Goal: Task Accomplishment & Management: Manage account settings

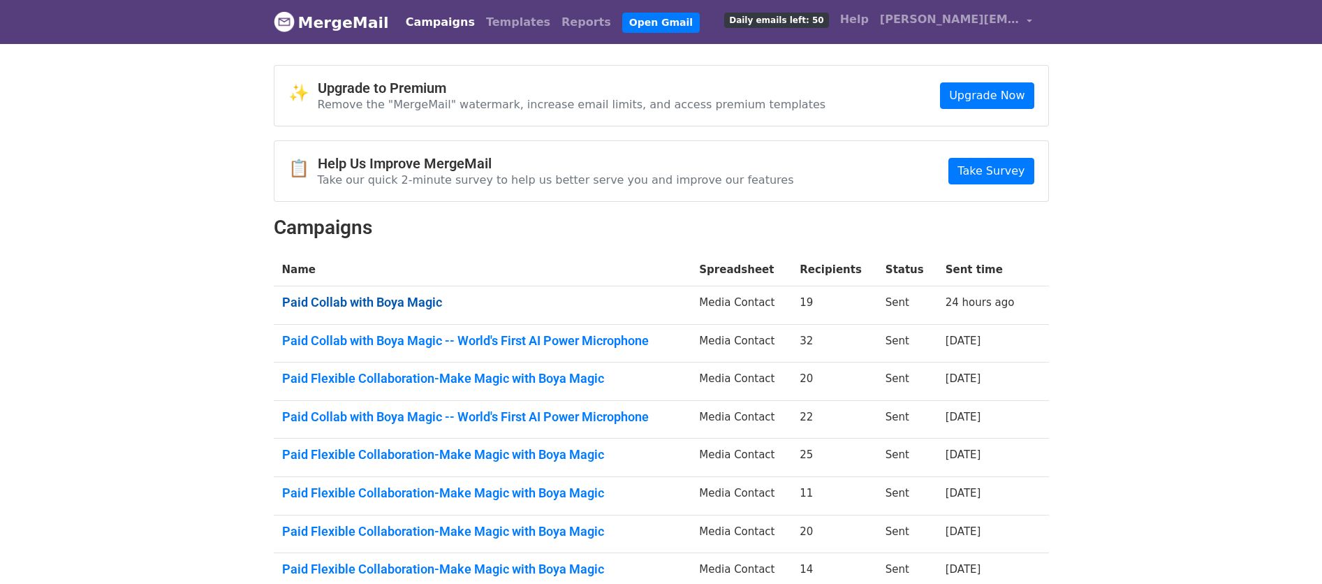
click at [388, 304] on link "Paid Collab with Boya Magic" at bounding box center [482, 302] width 401 height 15
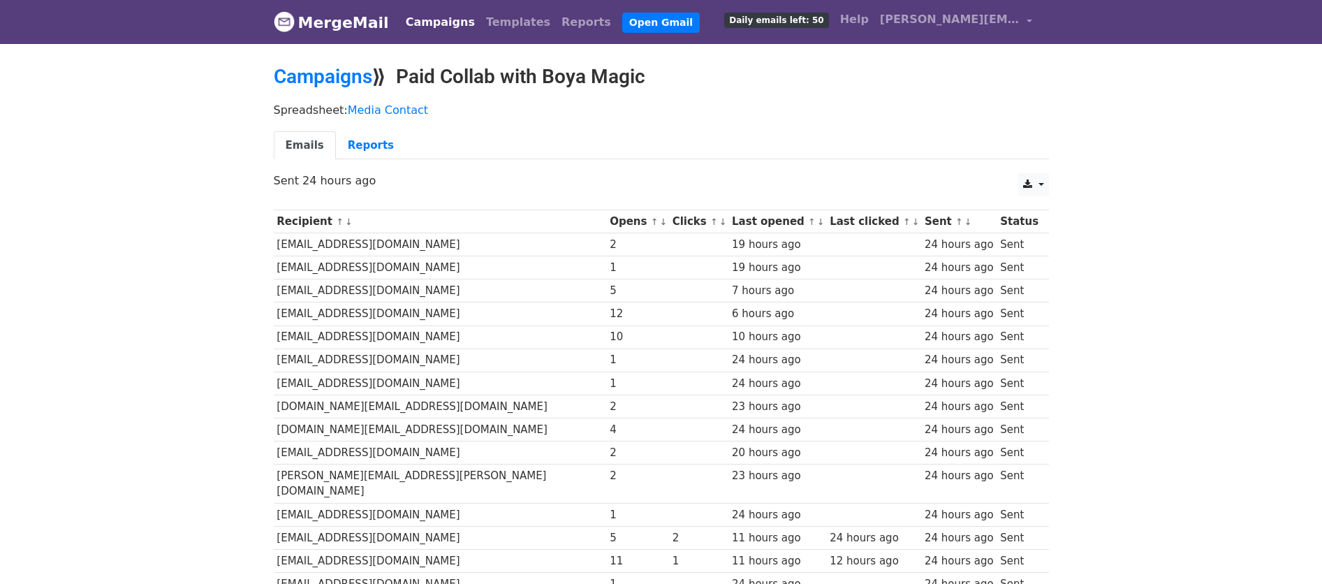
drag, startPoint x: 434, startPoint y: 339, endPoint x: 273, endPoint y: 342, distance: 160.7
click at [274, 342] on td "[EMAIL_ADDRESS][DOMAIN_NAME]" at bounding box center [440, 336] width 333 height 23
click at [276, 353] on td "[EMAIL_ADDRESS][DOMAIN_NAME]" at bounding box center [440, 359] width 333 height 23
drag, startPoint x: 314, startPoint y: 363, endPoint x: 445, endPoint y: 367, distance: 130.7
click at [445, 367] on td "[EMAIL_ADDRESS][DOMAIN_NAME]" at bounding box center [440, 359] width 333 height 23
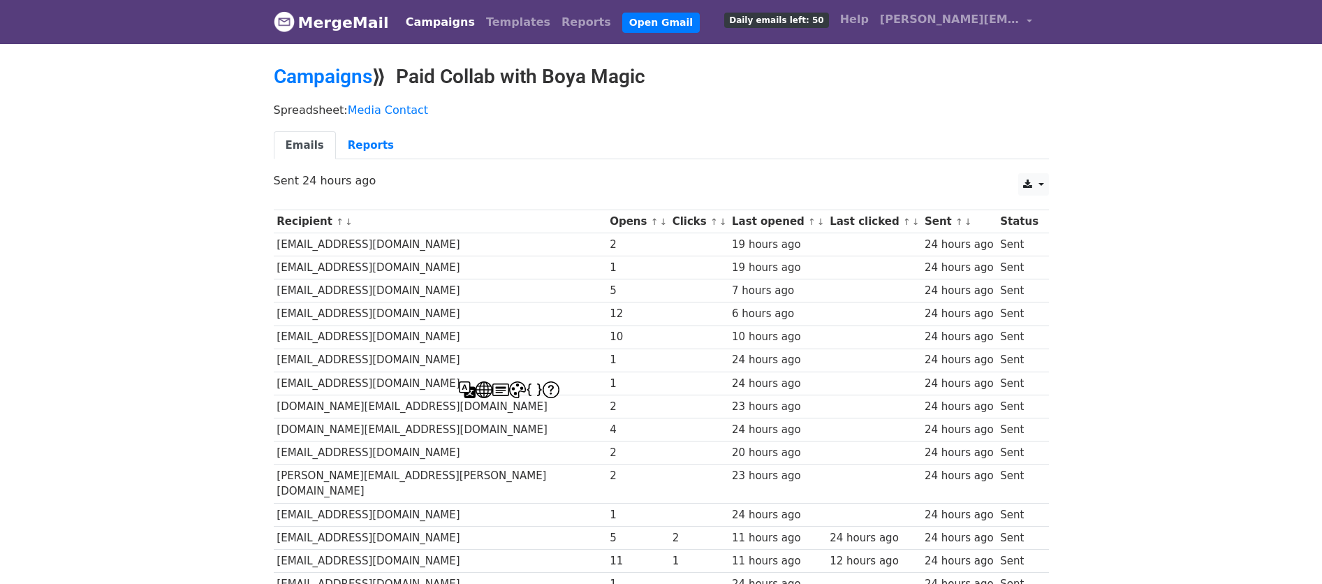
copy td "[EMAIL_ADDRESS][DOMAIN_NAME]"
drag, startPoint x: 424, startPoint y: 383, endPoint x: 274, endPoint y: 388, distance: 150.2
click at [274, 388] on td "[EMAIL_ADDRESS][DOMAIN_NAME]" at bounding box center [440, 383] width 333 height 23
copy td "[EMAIL_ADDRESS][DOMAIN_NAME]"
click at [465, 384] on td "[EMAIL_ADDRESS][DOMAIN_NAME]" at bounding box center [440, 383] width 333 height 23
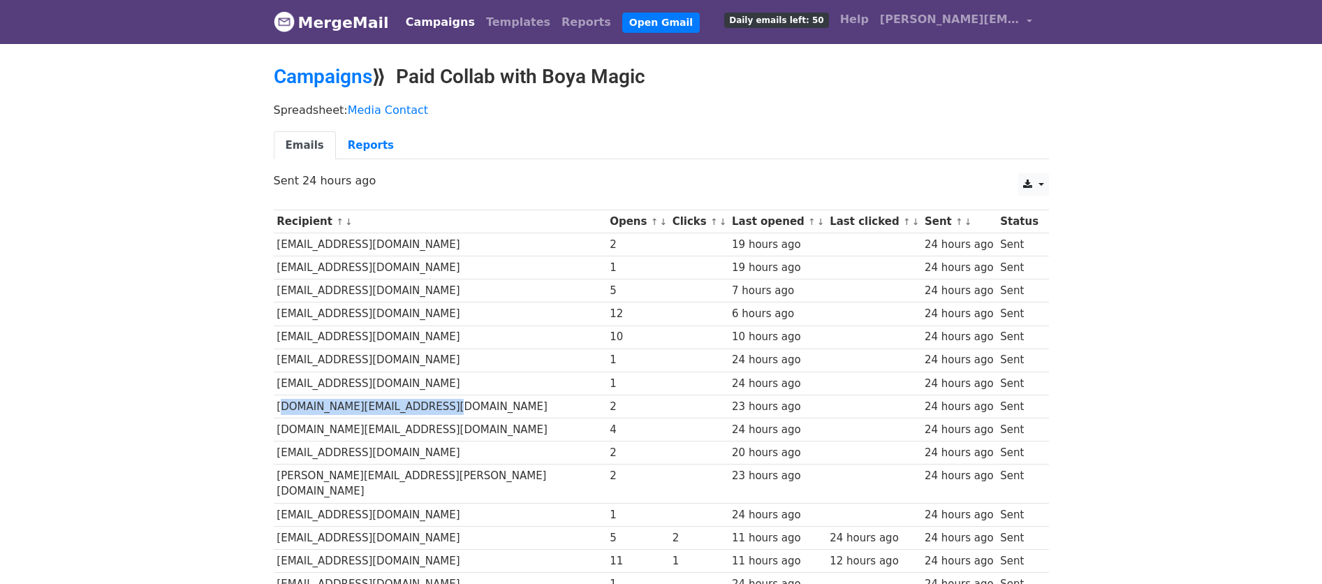
drag, startPoint x: 434, startPoint y: 405, endPoint x: 276, endPoint y: 410, distance: 157.9
click at [276, 410] on td "[DOMAIN_NAME][EMAIL_ADDRESS][DOMAIN_NAME]" at bounding box center [440, 406] width 333 height 23
copy td "[DOMAIN_NAME][EMAIL_ADDRESS][DOMAIN_NAME]"
click at [454, 416] on td "[DOMAIN_NAME][EMAIL_ADDRESS][DOMAIN_NAME]" at bounding box center [440, 406] width 333 height 23
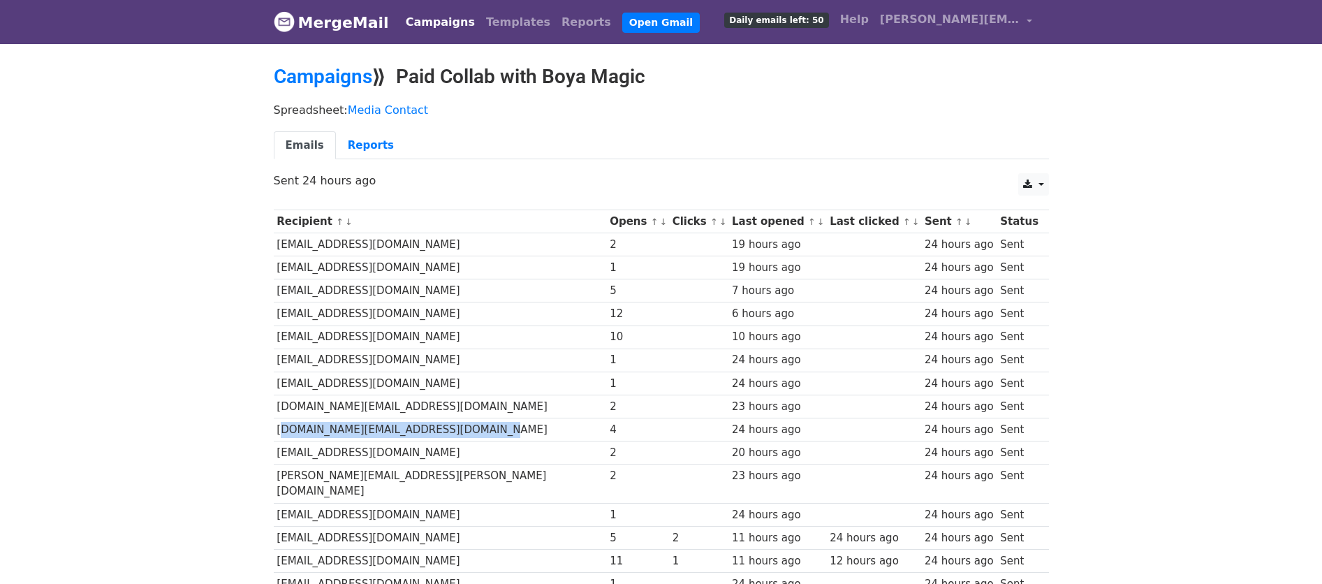
drag, startPoint x: 485, startPoint y: 434, endPoint x: 277, endPoint y: 430, distance: 208.2
click at [277, 430] on td "[DOMAIN_NAME][EMAIL_ADDRESS][DOMAIN_NAME]" at bounding box center [440, 429] width 333 height 23
copy td "[DOMAIN_NAME][EMAIL_ADDRESS][DOMAIN_NAME]"
drag, startPoint x: 466, startPoint y: 456, endPoint x: 275, endPoint y: 456, distance: 190.7
click at [275, 456] on td "[EMAIL_ADDRESS][DOMAIN_NAME]" at bounding box center [440, 452] width 333 height 23
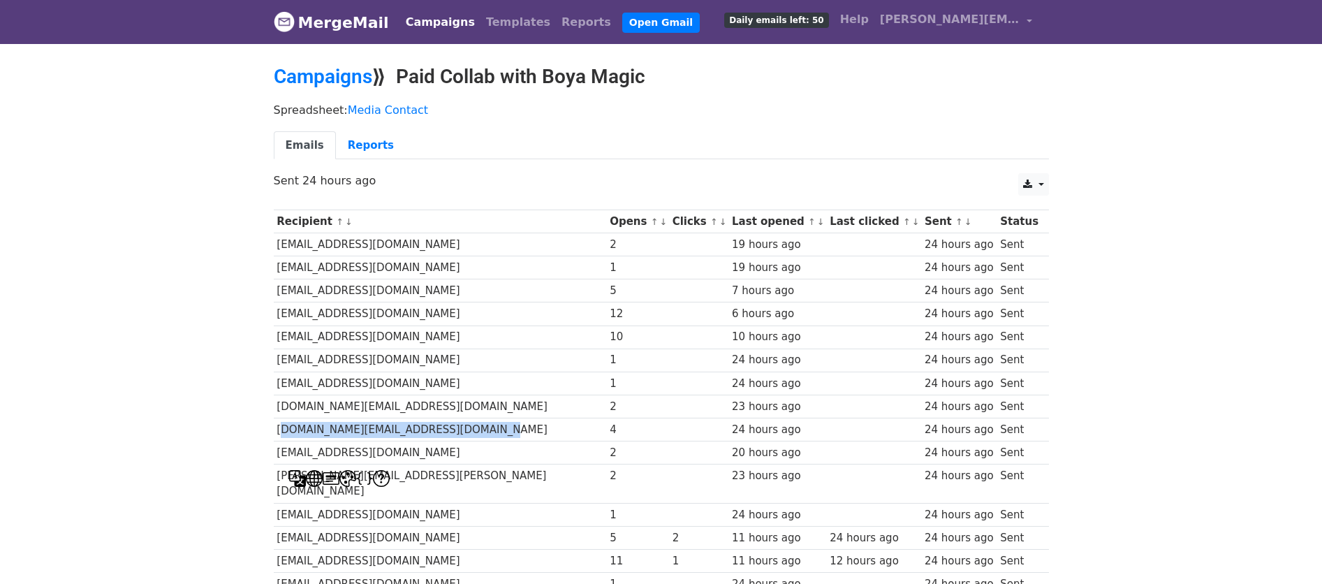
copy td "[EMAIL_ADDRESS][DOMAIN_NAME]"
click at [490, 467] on td "[PERSON_NAME][EMAIL_ADDRESS][PERSON_NAME][DOMAIN_NAME]" at bounding box center [440, 483] width 333 height 39
drag, startPoint x: 459, startPoint y: 454, endPoint x: 275, endPoint y: 456, distance: 183.7
click at [275, 456] on td "[EMAIL_ADDRESS][DOMAIN_NAME]" at bounding box center [440, 452] width 333 height 23
copy td "[EMAIL_ADDRESS][DOMAIN_NAME]"
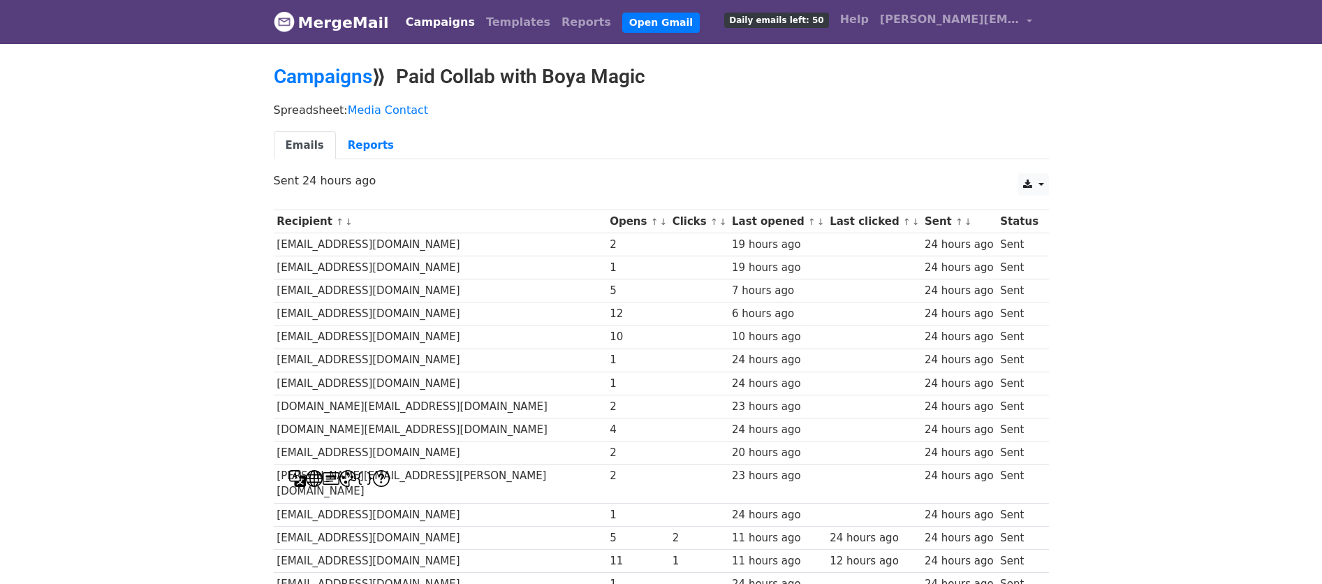
click at [467, 443] on td "[EMAIL_ADDRESS][DOMAIN_NAME]" at bounding box center [440, 452] width 333 height 23
drag, startPoint x: 491, startPoint y: 483, endPoint x: 275, endPoint y: 475, distance: 215.9
click at [275, 475] on td "[PERSON_NAME][EMAIL_ADDRESS][PERSON_NAME][DOMAIN_NAME]" at bounding box center [440, 483] width 333 height 39
copy td "[PERSON_NAME][EMAIL_ADDRESS][PERSON_NAME][DOMAIN_NAME]"
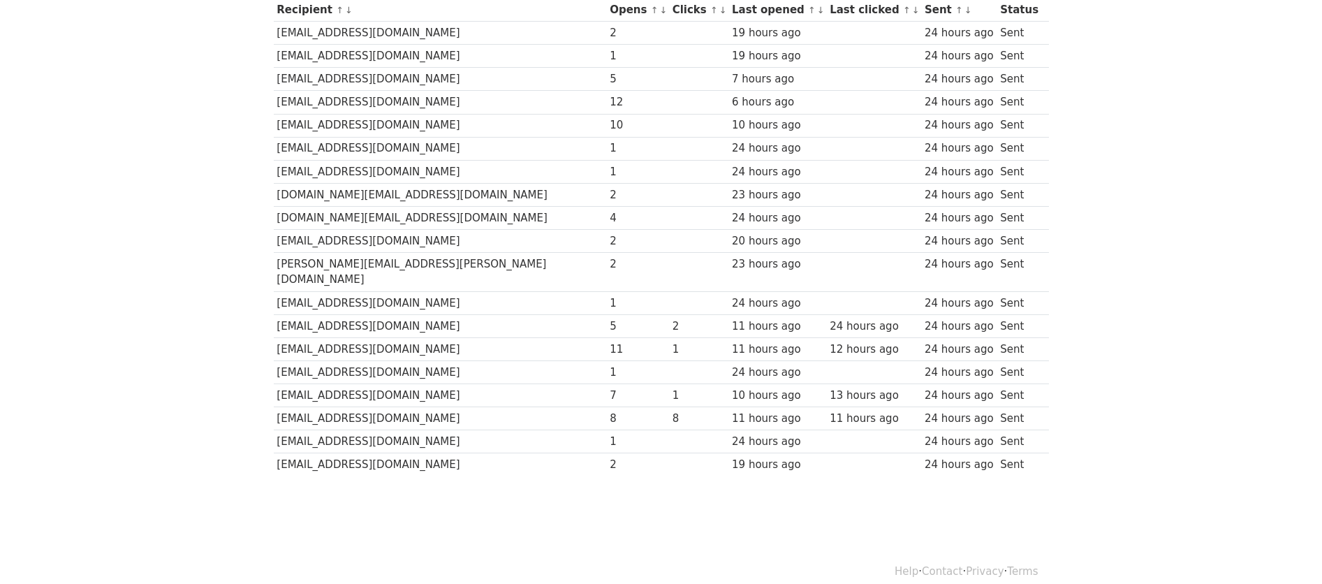
click at [453, 384] on td "[EMAIL_ADDRESS][DOMAIN_NAME]" at bounding box center [440, 395] width 333 height 23
drag, startPoint x: 463, startPoint y: 287, endPoint x: 279, endPoint y: 283, distance: 184.4
click at [279, 291] on td "[EMAIL_ADDRESS][DOMAIN_NAME]" at bounding box center [440, 302] width 333 height 23
copy td "[EMAIL_ADDRESS][DOMAIN_NAME]"
click at [420, 407] on td "[EMAIL_ADDRESS][DOMAIN_NAME]" at bounding box center [440, 418] width 333 height 23
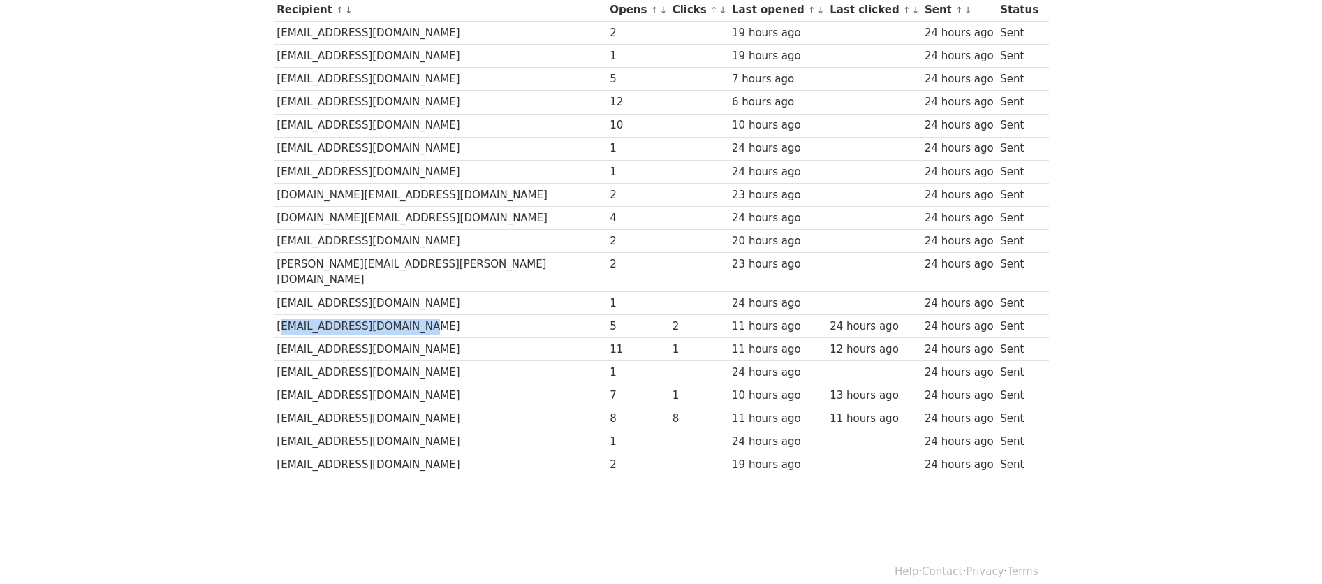
drag, startPoint x: 383, startPoint y: 311, endPoint x: 277, endPoint y: 313, distance: 106.9
click at [277, 314] on td "[EMAIL_ADDRESS][DOMAIN_NAME]" at bounding box center [440, 325] width 333 height 23
copy td "[EMAIL_ADDRESS][DOMAIN_NAME]"
click at [406, 342] on td "[EMAIL_ADDRESS][DOMAIN_NAME]" at bounding box center [440, 348] width 333 height 23
drag, startPoint x: 402, startPoint y: 328, endPoint x: 284, endPoint y: 342, distance: 118.9
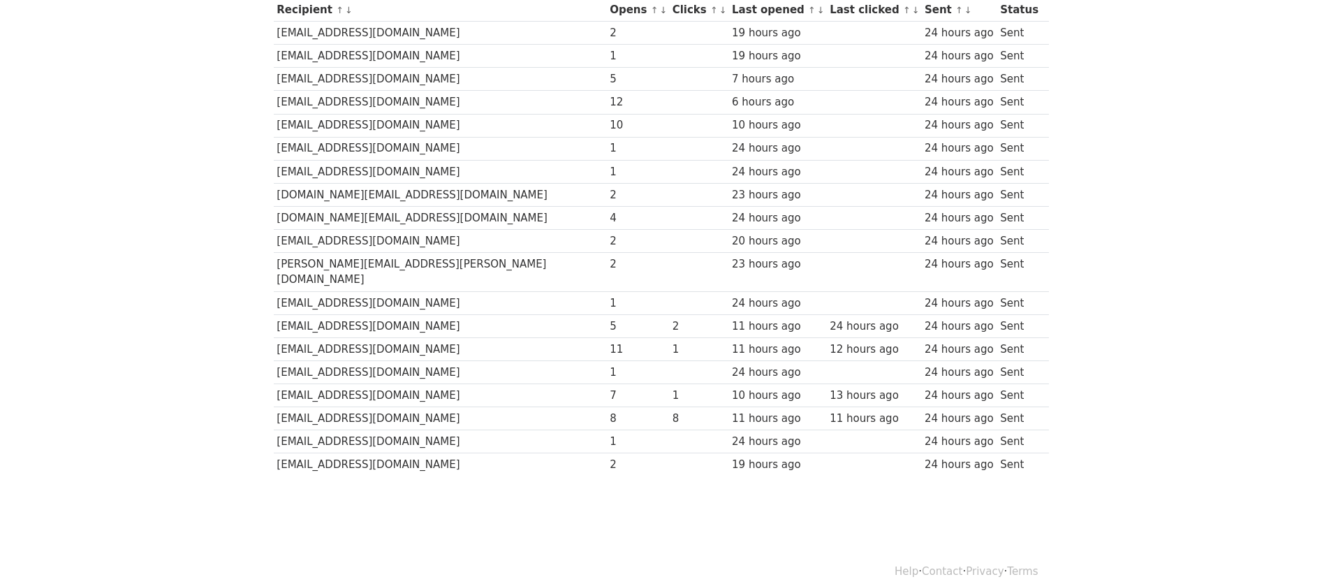
click at [281, 341] on td "[EMAIL_ADDRESS][DOMAIN_NAME]" at bounding box center [440, 348] width 333 height 23
drag, startPoint x: 399, startPoint y: 358, endPoint x: 277, endPoint y: 359, distance: 121.5
click at [277, 361] on td "[EMAIL_ADDRESS][DOMAIN_NAME]" at bounding box center [440, 372] width 333 height 23
copy td "[EMAIL_ADDRESS][DOMAIN_NAME]"
click at [424, 407] on td "[EMAIL_ADDRESS][DOMAIN_NAME]" at bounding box center [440, 418] width 333 height 23
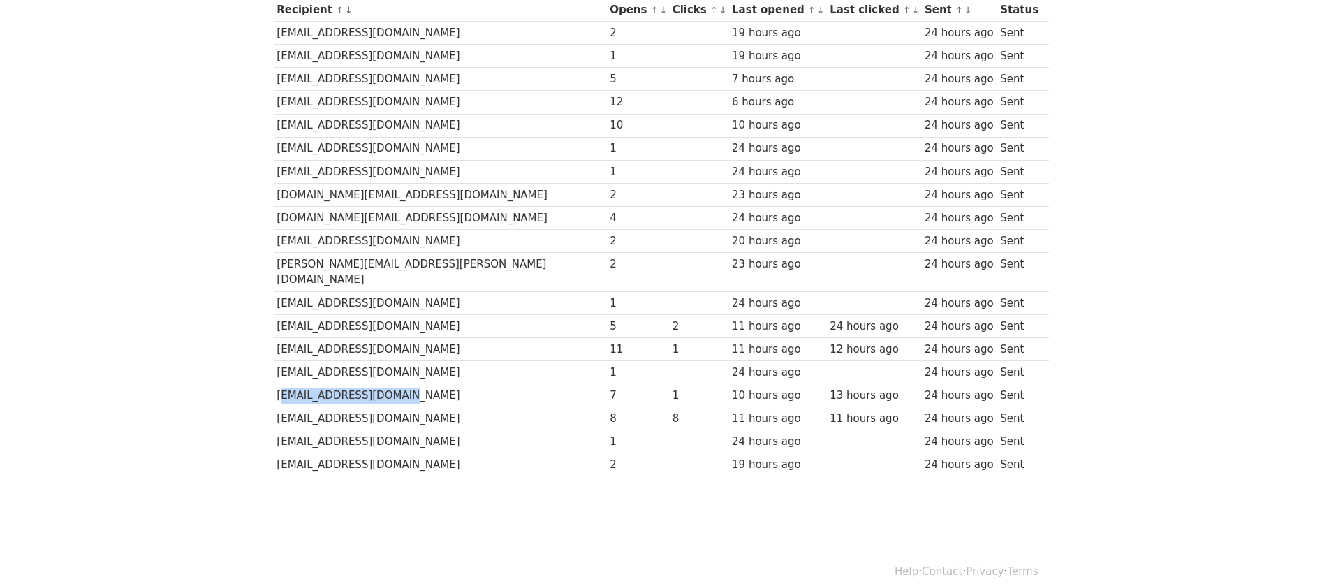
drag, startPoint x: 401, startPoint y: 384, endPoint x: 274, endPoint y: 379, distance: 126.5
click at [274, 384] on td "[EMAIL_ADDRESS][DOMAIN_NAME]" at bounding box center [440, 395] width 333 height 23
drag, startPoint x: 464, startPoint y: 448, endPoint x: 433, endPoint y: 434, distance: 34.7
click at [464, 453] on td "[EMAIL_ADDRESS][DOMAIN_NAME]" at bounding box center [440, 464] width 333 height 23
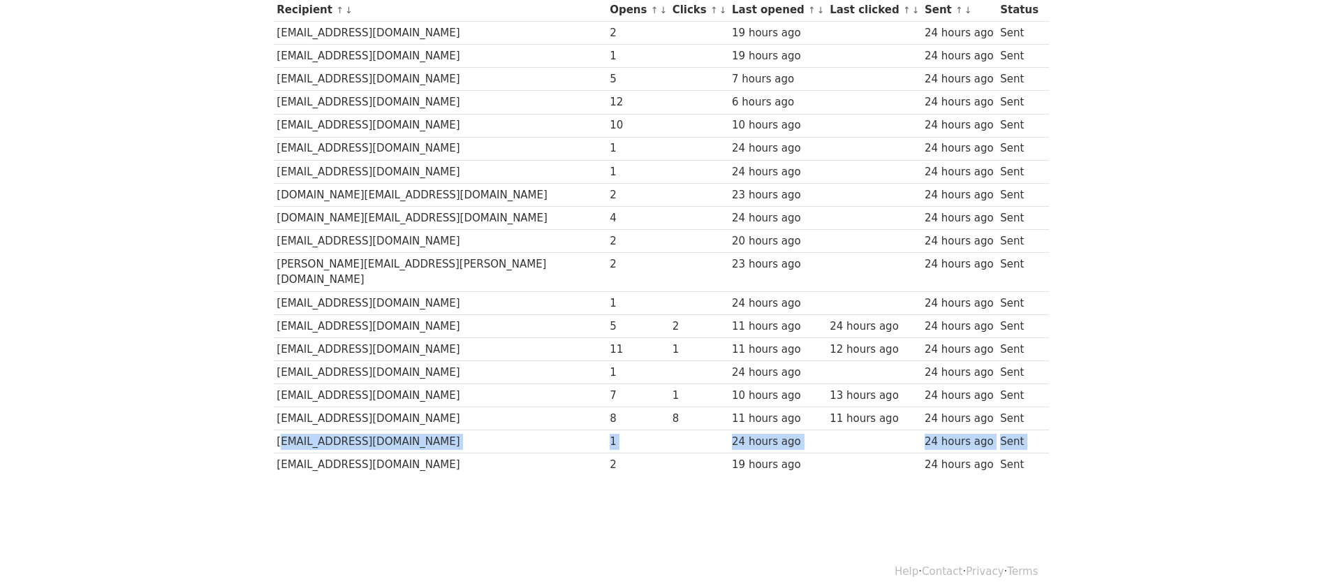
drag, startPoint x: 385, startPoint y: 434, endPoint x: 277, endPoint y: 424, distance: 108.1
click at [277, 424] on tbody "Recipient ↑ ↓ Opens ↑ ↓ Clicks ↑ ↓ Last opened ↑ ↓ Last clicked ↑ ↓ Sent ↑ ↓ St…" at bounding box center [661, 238] width 775 height 478
click at [380, 407] on td "[EMAIL_ADDRESS][DOMAIN_NAME]" at bounding box center [440, 418] width 333 height 23
drag, startPoint x: 388, startPoint y: 427, endPoint x: 275, endPoint y: 426, distance: 113.1
click at [275, 430] on td "[EMAIL_ADDRESS][DOMAIN_NAME]" at bounding box center [440, 441] width 333 height 23
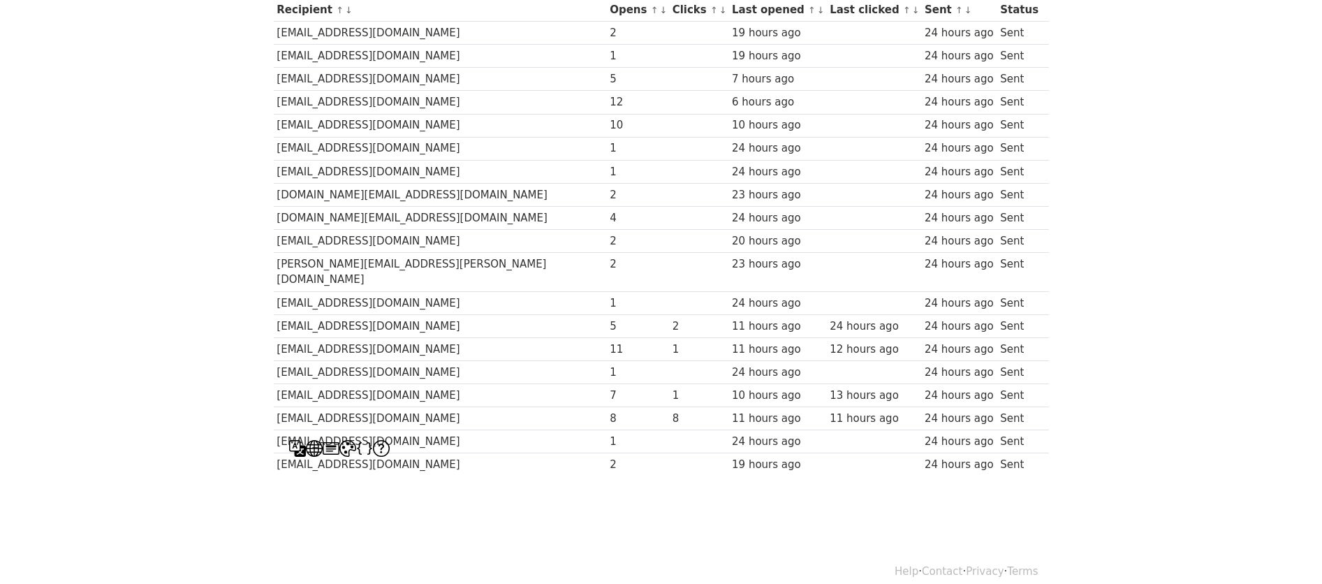
click at [409, 453] on td "[EMAIL_ADDRESS][DOMAIN_NAME]" at bounding box center [440, 464] width 333 height 23
drag, startPoint x: 339, startPoint y: 444, endPoint x: 274, endPoint y: 440, distance: 65.8
click at [274, 453] on td "[EMAIL_ADDRESS][DOMAIN_NAME]" at bounding box center [440, 464] width 333 height 23
